Goal: Task Accomplishment & Management: Use online tool/utility

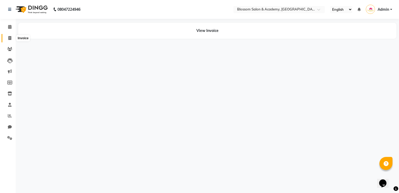
click at [7, 38] on span at bounding box center [9, 38] width 9 height 6
select select "service"
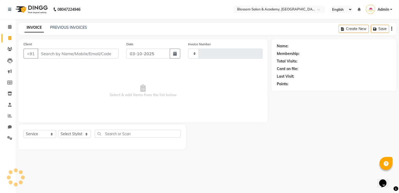
type input "0275"
select select "8887"
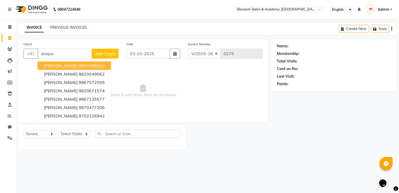
click at [89, 68] on button "[PERSON_NAME] 9820196310" at bounding box center [74, 65] width 73 height 8
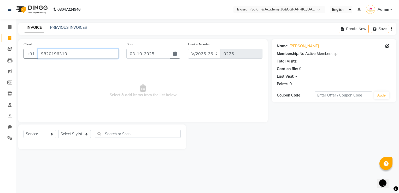
click at [84, 54] on input "9820196310" at bounding box center [78, 54] width 81 height 10
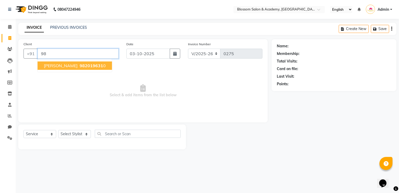
type input "9"
type input "9920581551"
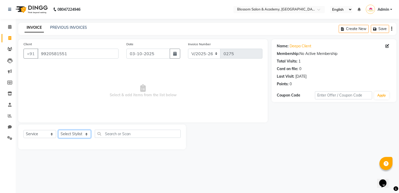
click at [79, 131] on select "Select Stylist [PERSON_NAME] [PERSON_NAME] [PERSON_NAME] [PERSON_NAME] BARBHIYA…" at bounding box center [74, 134] width 33 height 8
select select "89749"
click at [58, 130] on select "Select Stylist [PERSON_NAME] [PERSON_NAME] [PERSON_NAME] [PERSON_NAME] BARBHIYA…" at bounding box center [74, 134] width 33 height 8
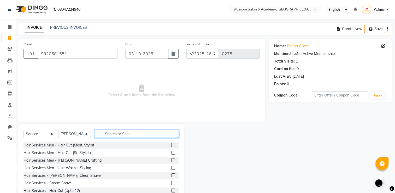
click at [115, 134] on input "text" at bounding box center [137, 134] width 84 height 8
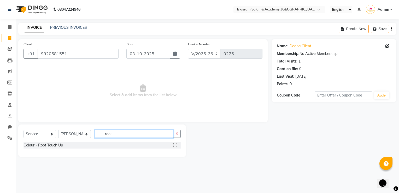
type input "root"
click at [175, 147] on div at bounding box center [174, 145] width 3 height 5
click at [174, 145] on label at bounding box center [175, 145] width 4 height 4
click at [174, 145] on input "checkbox" at bounding box center [174, 144] width 3 height 3
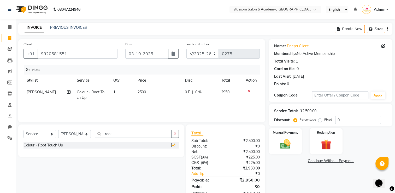
checkbox input "false"
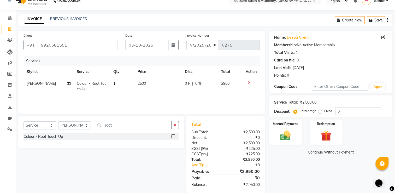
scroll to position [16, 0]
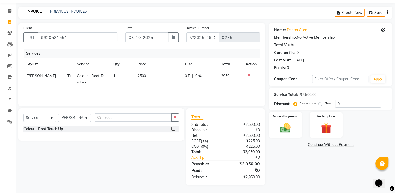
click at [141, 74] on span "2500" at bounding box center [142, 75] width 8 height 5
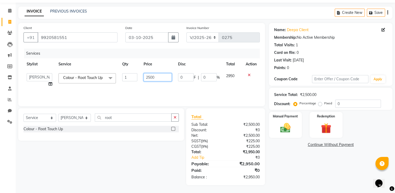
click at [157, 79] on input "2500" at bounding box center [158, 77] width 28 height 8
type input "1000"
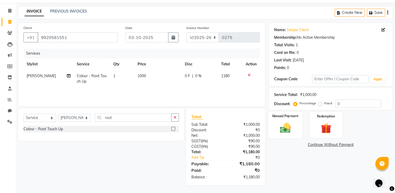
click at [293, 131] on img at bounding box center [285, 128] width 17 height 12
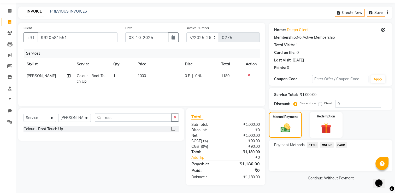
click at [388, 13] on div "Create New Save" at bounding box center [364, 13] width 58 height 12
click at [388, 13] on icon "button" at bounding box center [387, 13] width 1 height 0
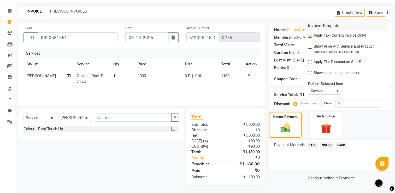
click at [311, 36] on label at bounding box center [310, 36] width 4 height 4
click at [311, 36] on input "checkbox" at bounding box center [309, 35] width 3 height 3
checkbox input "false"
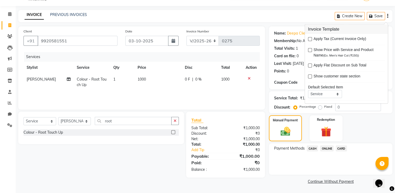
click at [313, 149] on span "CASH" at bounding box center [312, 148] width 11 height 6
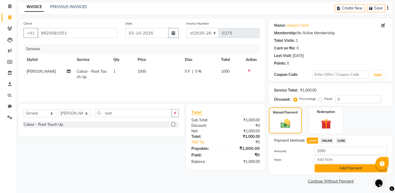
click at [322, 170] on button "Add Payment" at bounding box center [351, 168] width 73 height 8
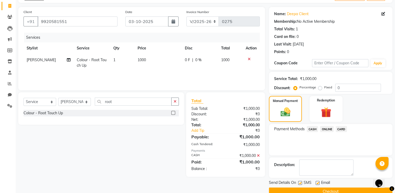
scroll to position [42, 0]
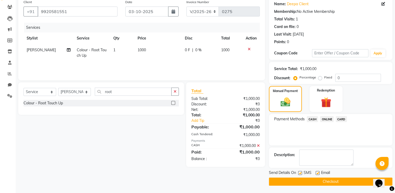
click at [300, 174] on label at bounding box center [300, 173] width 4 height 4
click at [300, 174] on input "checkbox" at bounding box center [299, 172] width 3 height 3
checkbox input "false"
click at [318, 173] on label at bounding box center [318, 173] width 4 height 4
click at [318, 173] on input "checkbox" at bounding box center [317, 172] width 3 height 3
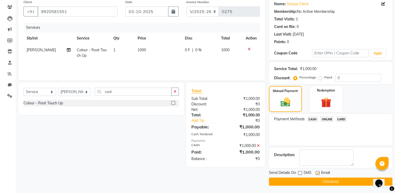
checkbox input "false"
click at [309, 182] on button "Checkout" at bounding box center [331, 181] width 124 height 8
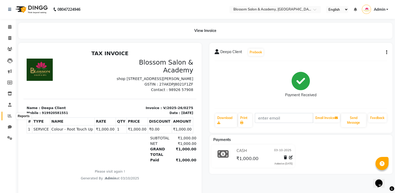
click at [9, 116] on icon at bounding box center [10, 116] width 4 height 4
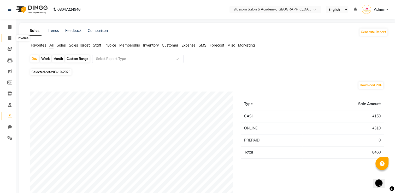
click at [9, 36] on icon at bounding box center [9, 38] width 3 height 4
select select "8887"
select select "service"
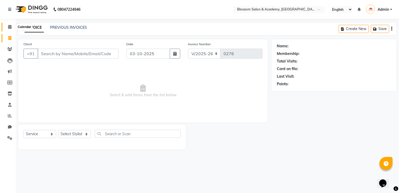
click at [7, 27] on span at bounding box center [9, 27] width 9 height 6
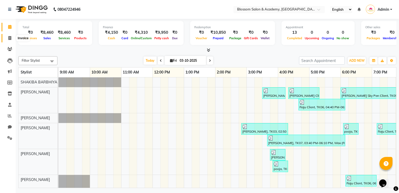
click at [8, 38] on icon at bounding box center [9, 38] width 3 height 4
select select "service"
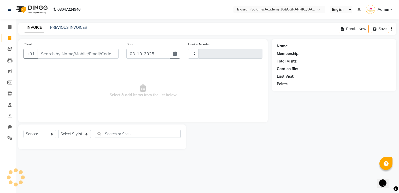
type input "0276"
select select "8887"
click at [69, 30] on link "PREVIOUS INVOICES" at bounding box center [68, 27] width 37 height 5
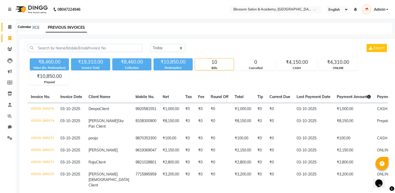
click at [13, 26] on span at bounding box center [9, 27] width 9 height 6
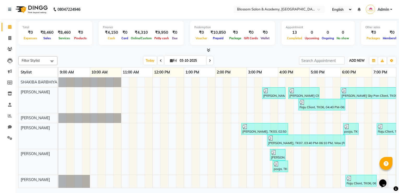
click at [360, 61] on span "ADD NEW" at bounding box center [356, 61] width 15 height 4
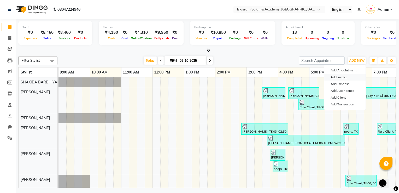
click at [345, 78] on link "Add Invoice" at bounding box center [344, 77] width 41 height 7
select select "8887"
select select "service"
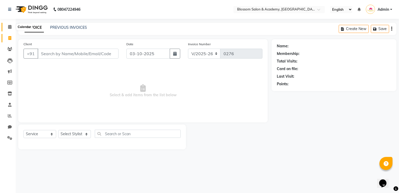
click at [9, 26] on icon at bounding box center [9, 27] width 3 height 4
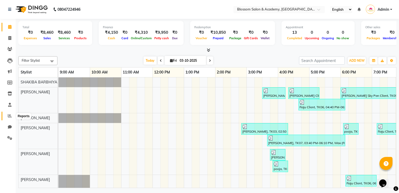
click at [9, 117] on icon at bounding box center [10, 116] width 4 height 4
